Goal: Information Seeking & Learning: Check status

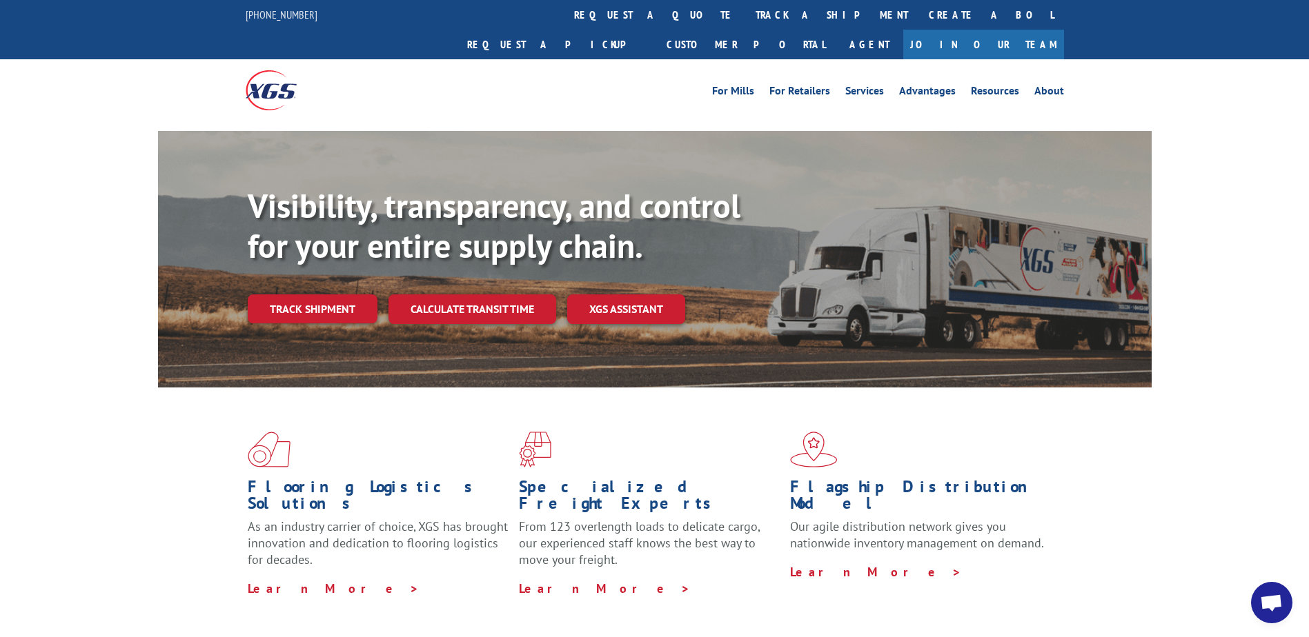
click at [353, 14] on link "track a shipment" at bounding box center [831, 15] width 173 height 30
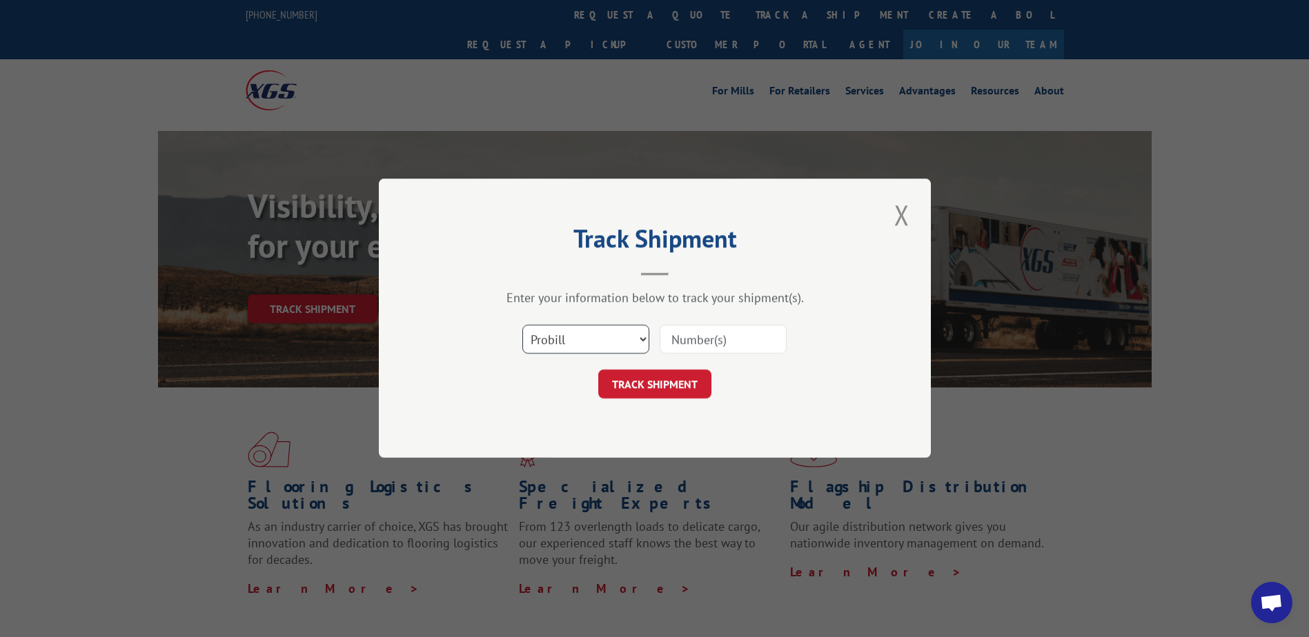
drag, startPoint x: 595, startPoint y: 334, endPoint x: 592, endPoint y: 356, distance: 22.3
click at [353, 177] on select "Select category... Probill BOL PO" at bounding box center [585, 340] width 127 height 29
select select "bol"
click at [353, 177] on select "Select category... Probill BOL PO" at bounding box center [585, 340] width 127 height 29
click at [353, 177] on input at bounding box center [723, 340] width 127 height 29
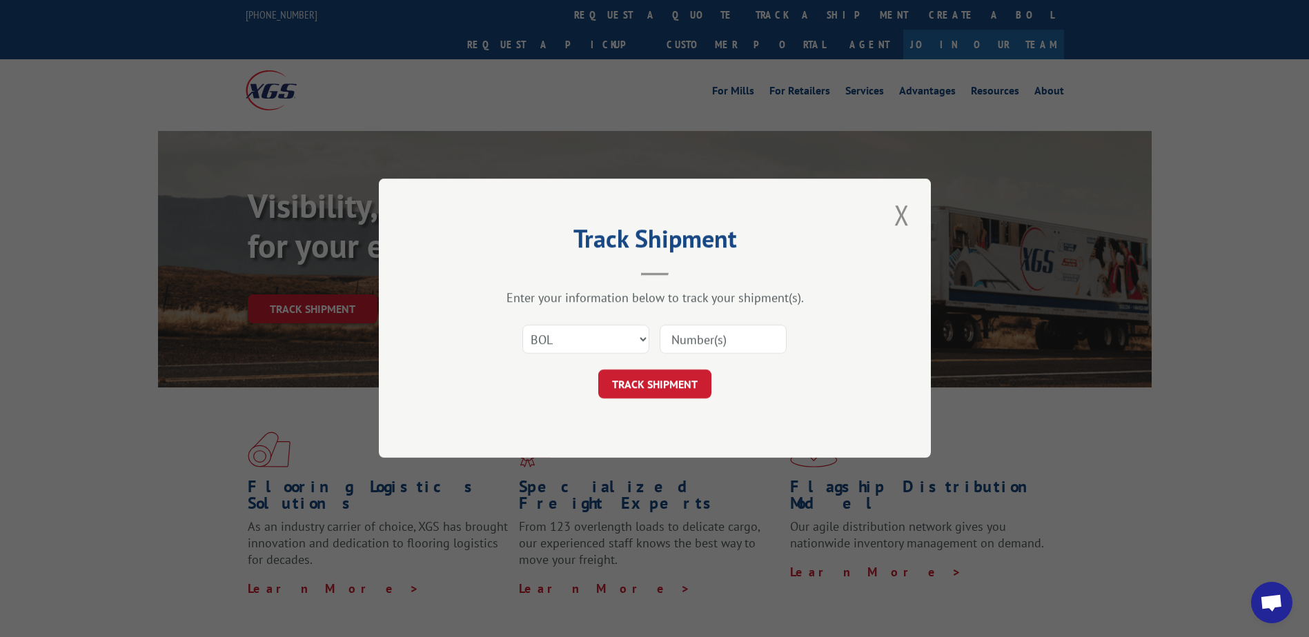
paste input "S268-ORD2512700"
drag, startPoint x: 700, startPoint y: 334, endPoint x: 724, endPoint y: 345, distance: 27.2
click at [353, 177] on input "S268-ORD2512700" at bounding box center [723, 340] width 127 height 29
type input "S268ORD2512700"
click button "TRACK SHIPMENT" at bounding box center [654, 384] width 113 height 29
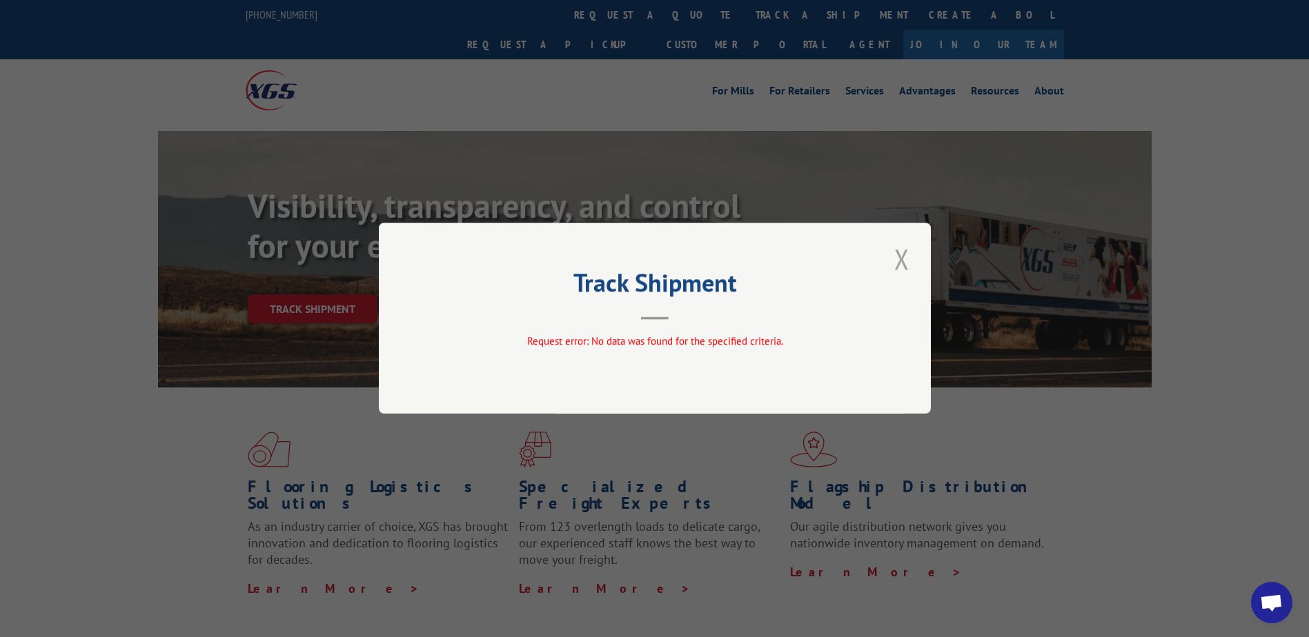
drag, startPoint x: 884, startPoint y: 273, endPoint x: 893, endPoint y: 271, distance: 9.8
click at [353, 177] on div "Track Shipment Request error: No data was found for the specified criteria." at bounding box center [655, 318] width 552 height 191
click at [353, 177] on button "Close modal" at bounding box center [901, 259] width 23 height 38
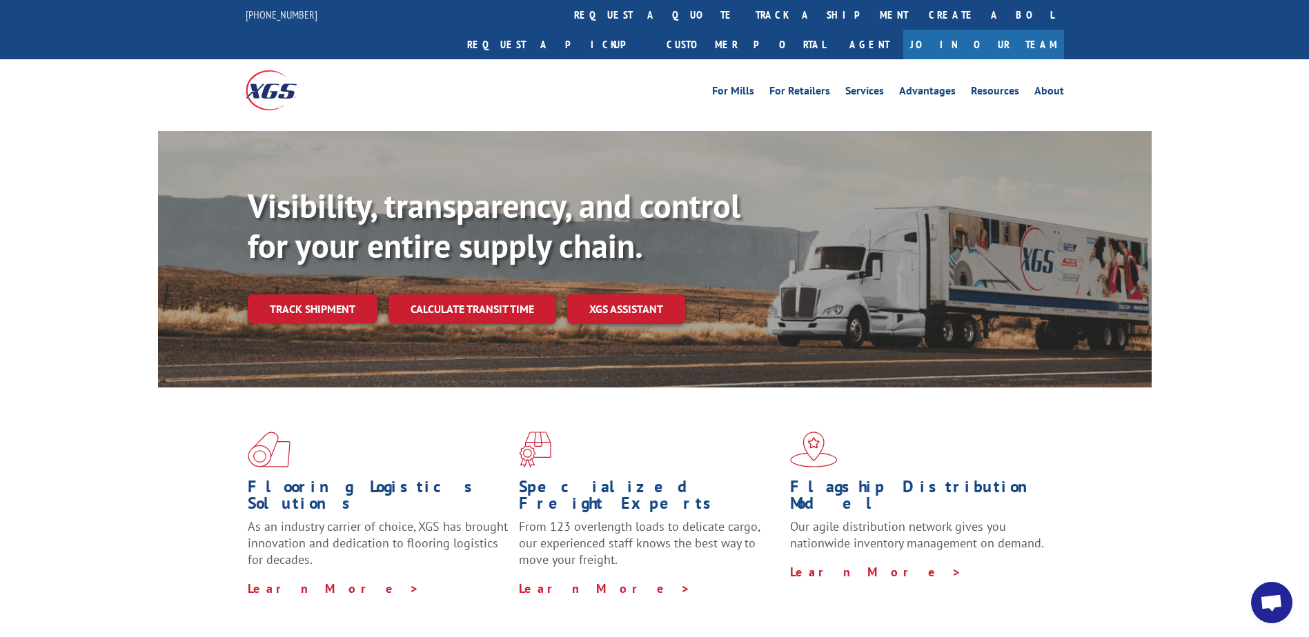
click at [353, 59] on div "For [PERSON_NAME] For Retailers Services Advantages Resources About For [PERSON…" at bounding box center [655, 89] width 818 height 61
click at [353, 21] on link "track a shipment" at bounding box center [831, 15] width 173 height 30
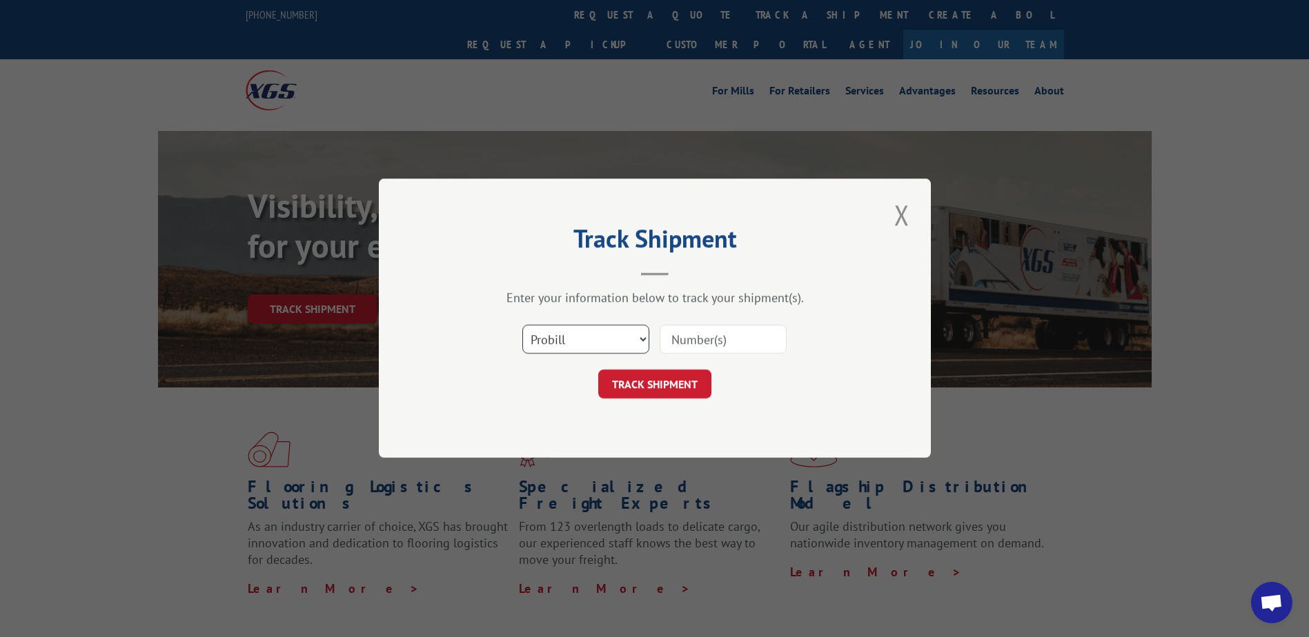
click at [353, 177] on select "Select category... Probill BOL PO" at bounding box center [585, 340] width 127 height 29
drag, startPoint x: 604, startPoint y: 346, endPoint x: 598, endPoint y: 357, distance: 11.7
click at [353, 177] on select "Select category... Probill BOL PO" at bounding box center [585, 340] width 127 height 29
select select "bol"
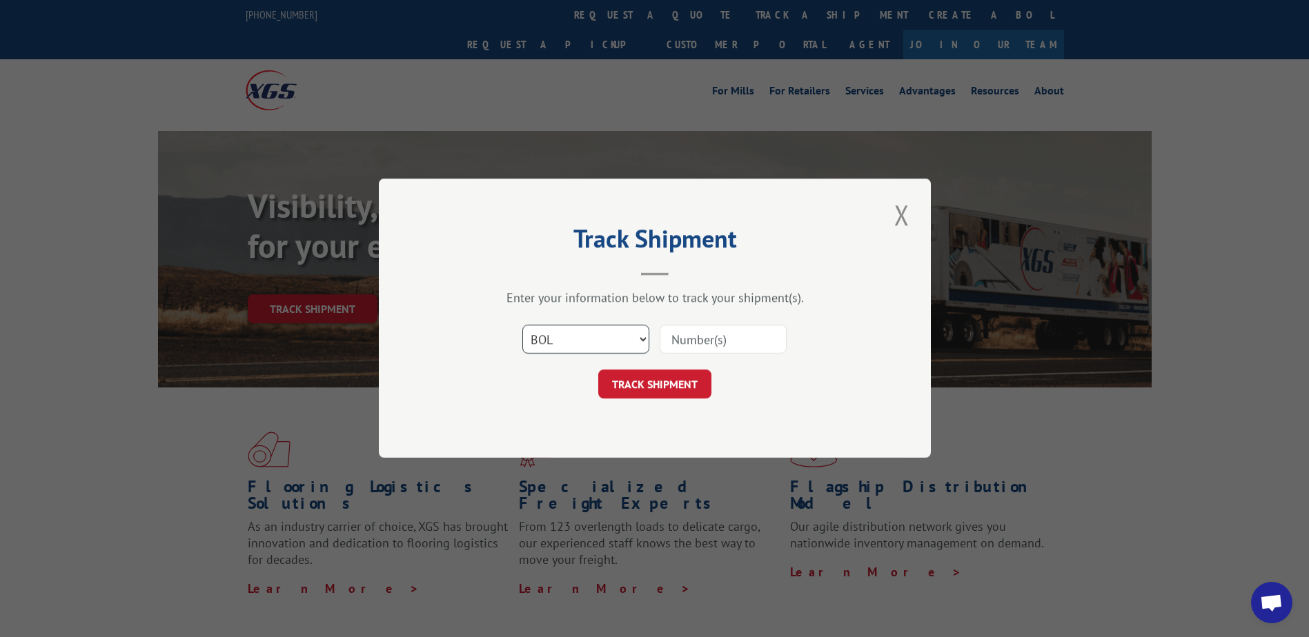
click at [353, 177] on select "Select category... Probill BOL PO" at bounding box center [585, 340] width 127 height 29
click at [353, 177] on input at bounding box center [723, 340] width 127 height 29
paste input "S268-ORD2512700"
type input "S268-ORD2512700"
click at [353, 177] on button "TRACK SHIPMENT" at bounding box center [654, 384] width 113 height 29
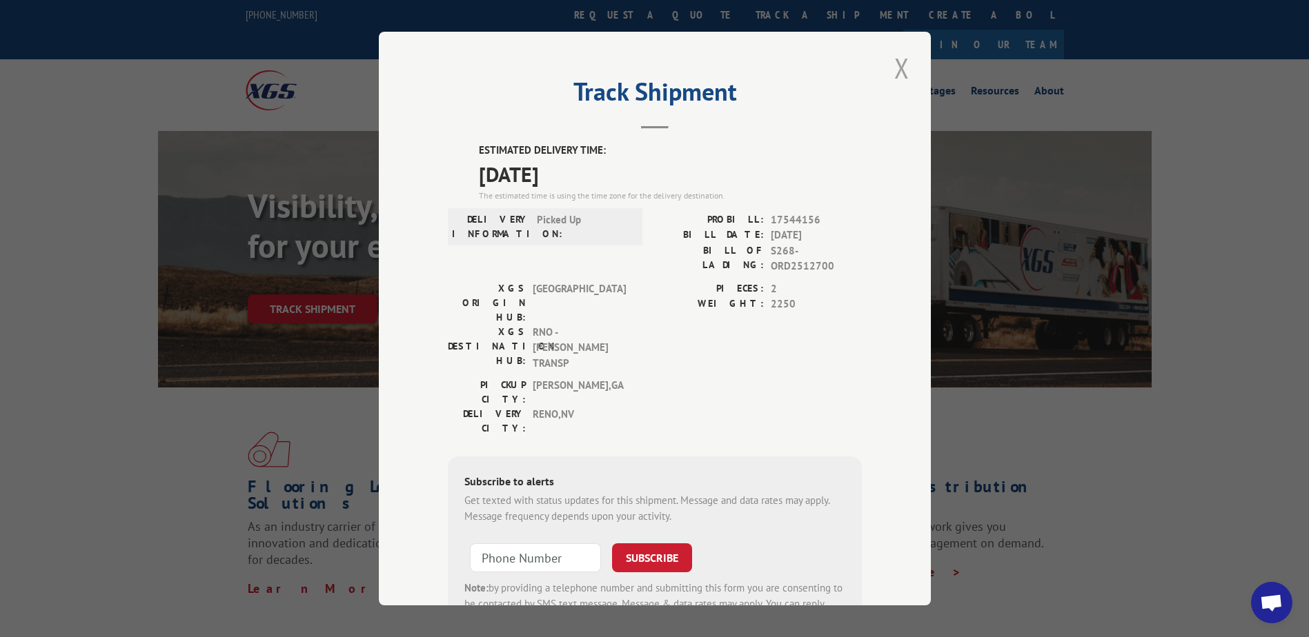
click at [353, 68] on button "Close modal" at bounding box center [901, 68] width 23 height 38
